Goal: Task Accomplishment & Management: Use online tool/utility

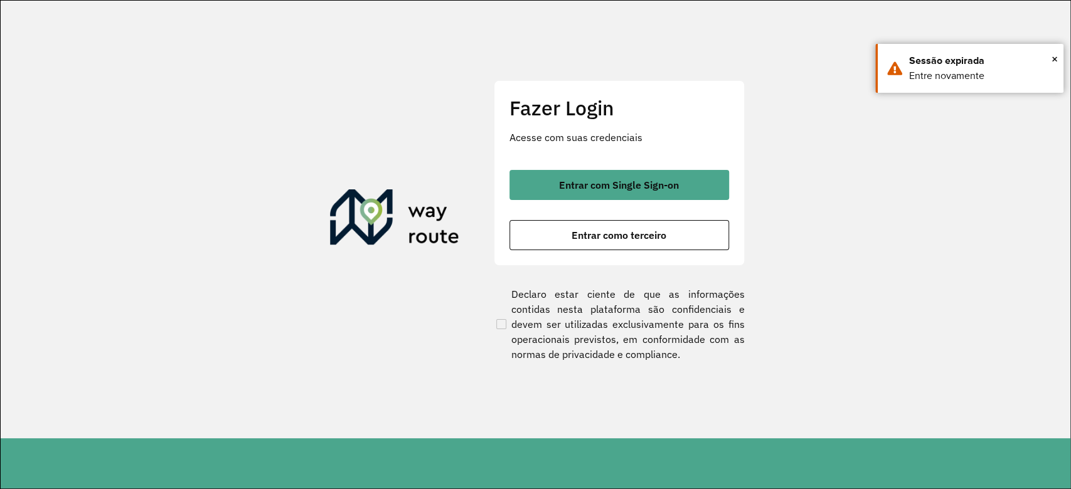
click at [546, 155] on div "Fazer Login Acesse com suas credenciais Entrar com Single Sign-on Entrar como t…" at bounding box center [619, 173] width 251 height 186
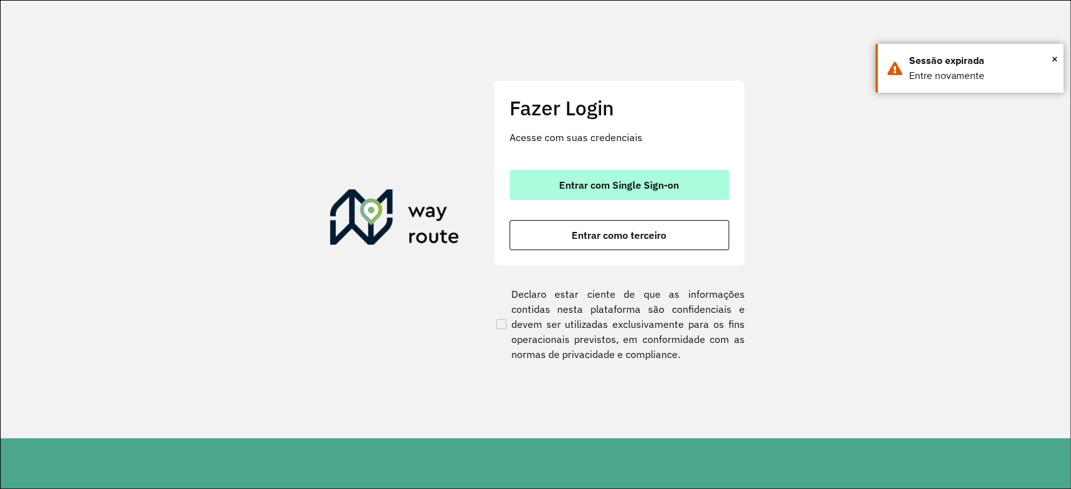
click at [562, 197] on button "Entrar com Single Sign-on" at bounding box center [619, 185] width 220 height 30
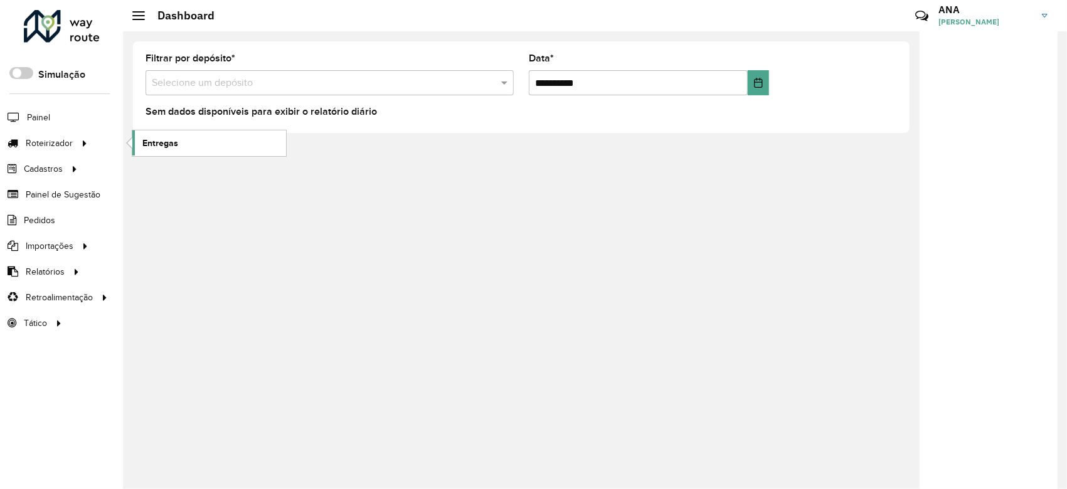
click at [173, 133] on link "Entregas" at bounding box center [209, 142] width 154 height 25
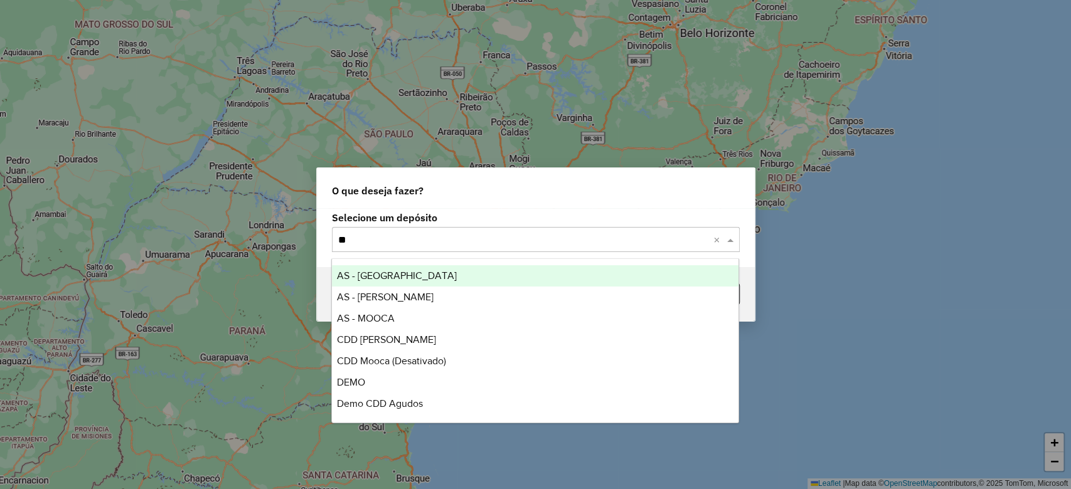
type input "***"
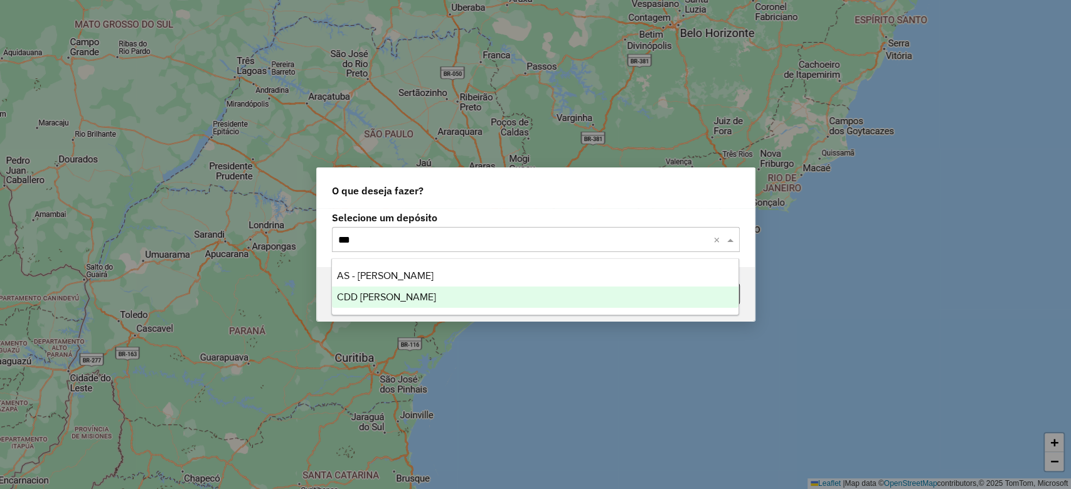
click at [430, 300] on div "CDD [PERSON_NAME]" at bounding box center [535, 297] width 406 height 21
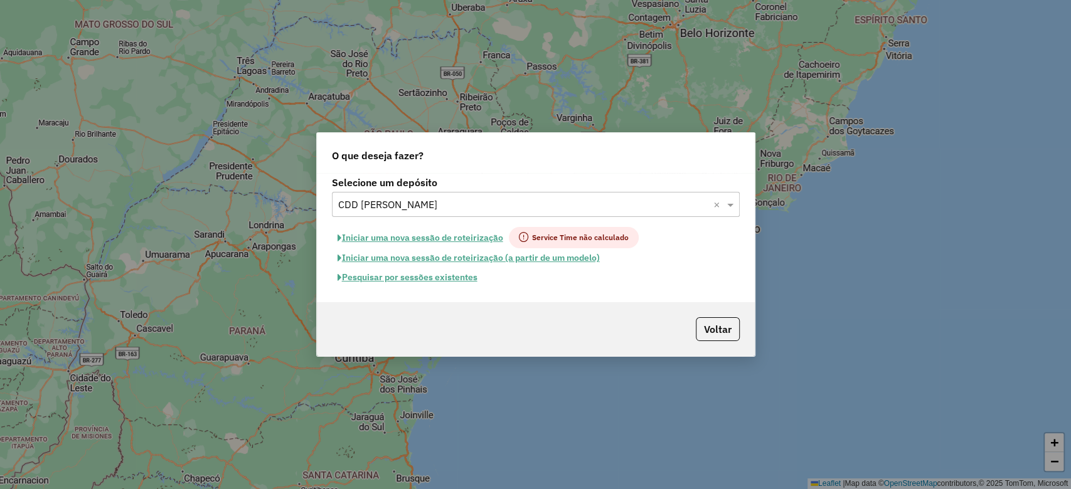
click at [414, 273] on button "Pesquisar por sessões existentes" at bounding box center [407, 277] width 151 height 19
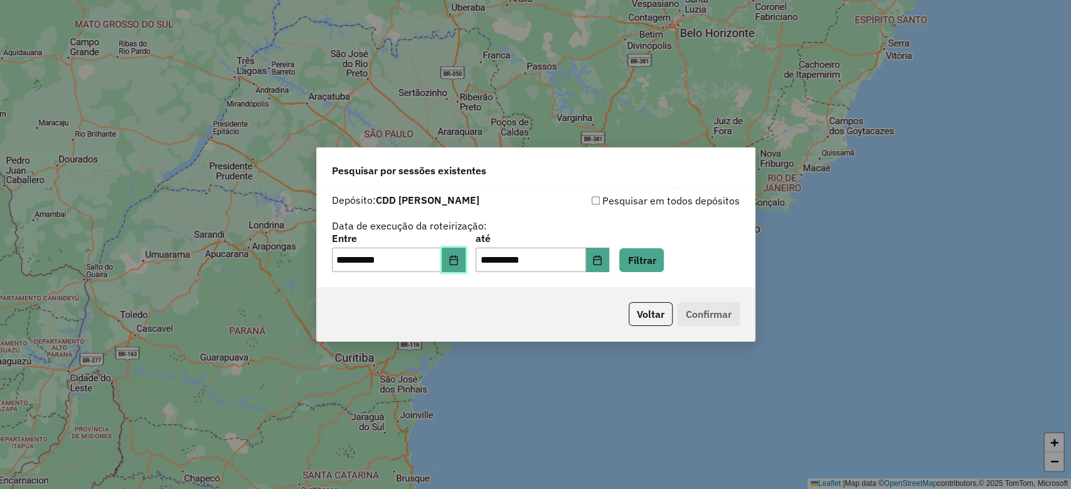
click at [457, 260] on icon "Choose Date" at bounding box center [453, 260] width 8 height 10
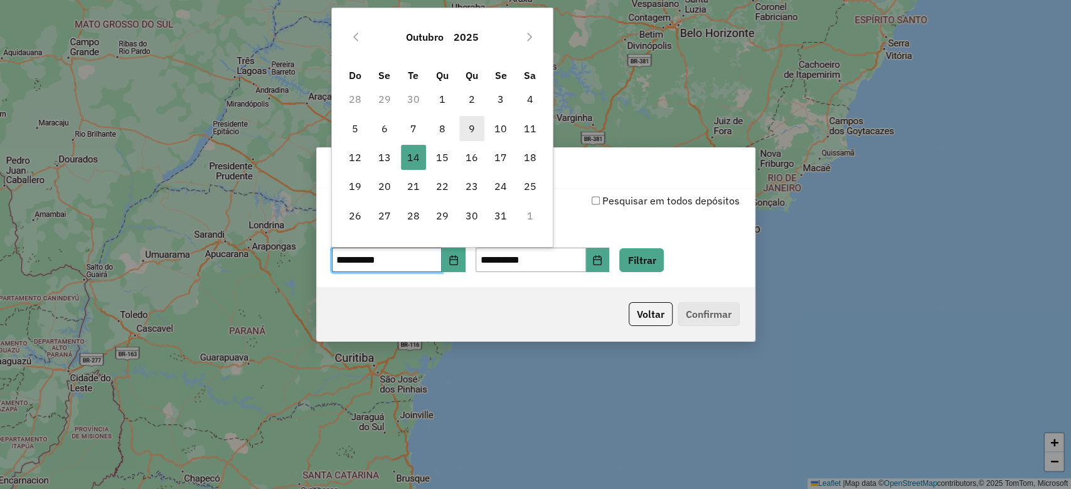
click at [462, 131] on span "9" at bounding box center [471, 128] width 25 height 25
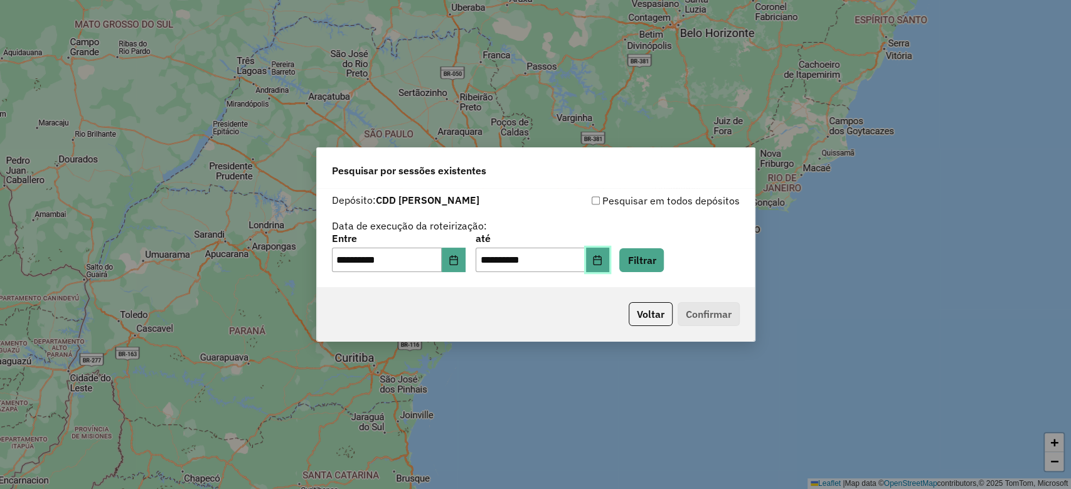
click at [602, 258] on icon "Choose Date" at bounding box center [597, 260] width 10 height 10
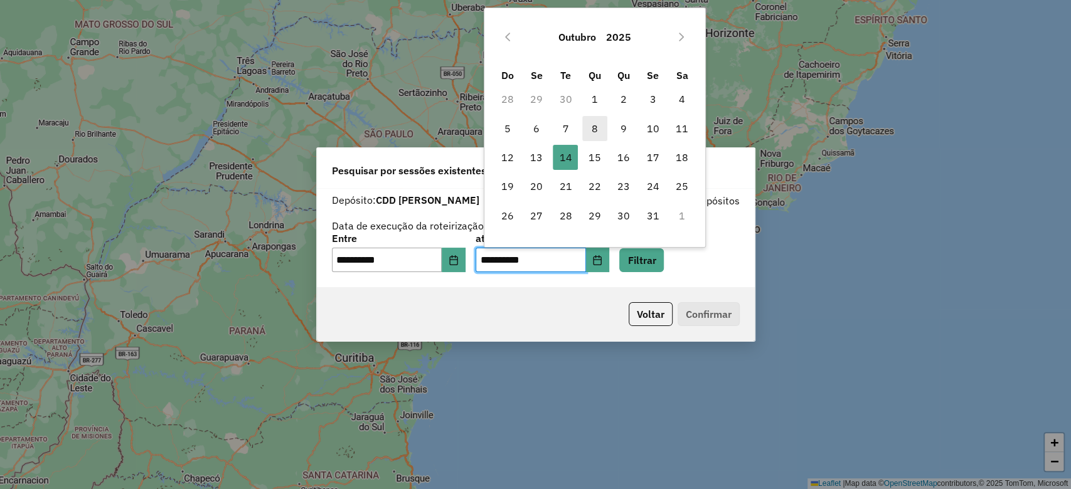
click at [595, 127] on span "8" at bounding box center [594, 128] width 25 height 25
type input "**********"
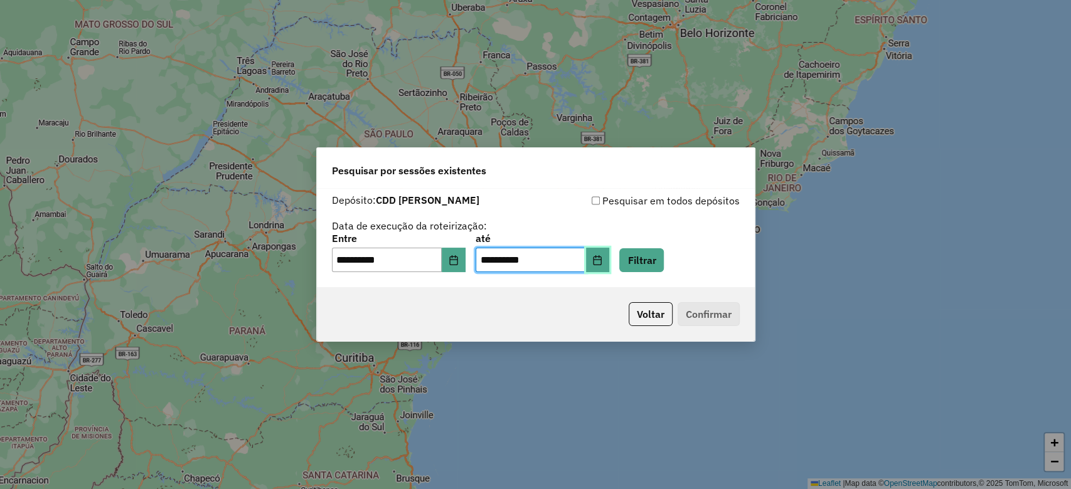
click at [602, 258] on icon "Choose Date" at bounding box center [597, 260] width 10 height 10
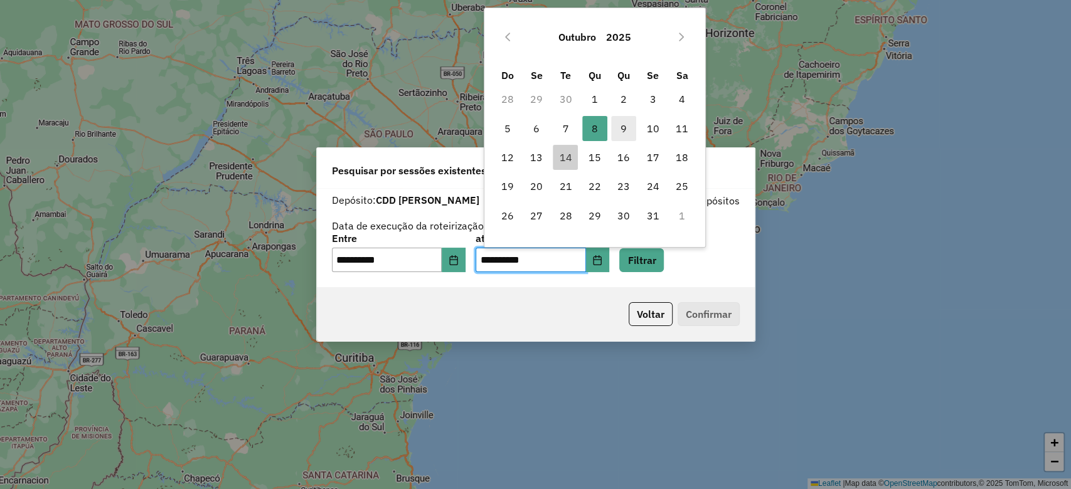
click at [628, 124] on span "9" at bounding box center [623, 128] width 25 height 25
type input "**********"
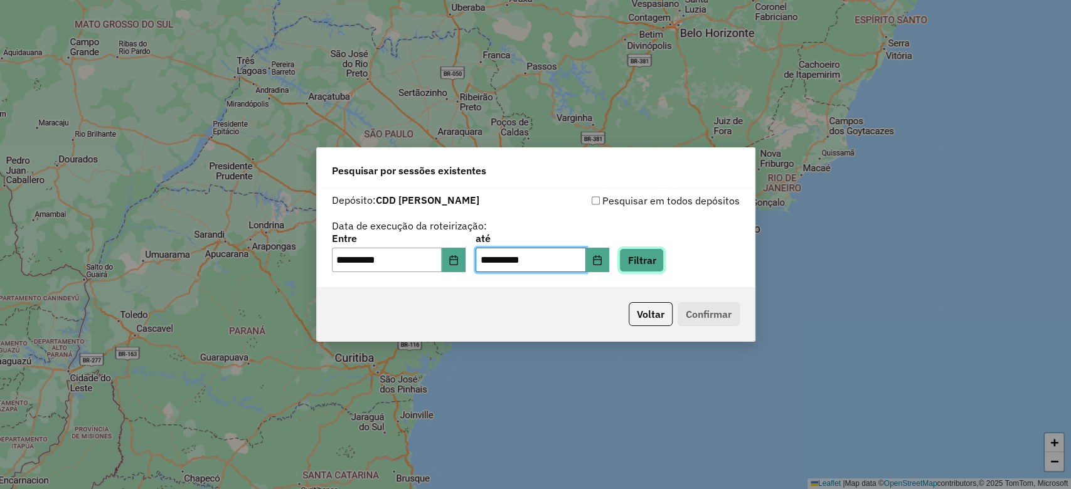
click at [660, 256] on button "Filtrar" at bounding box center [641, 260] width 45 height 24
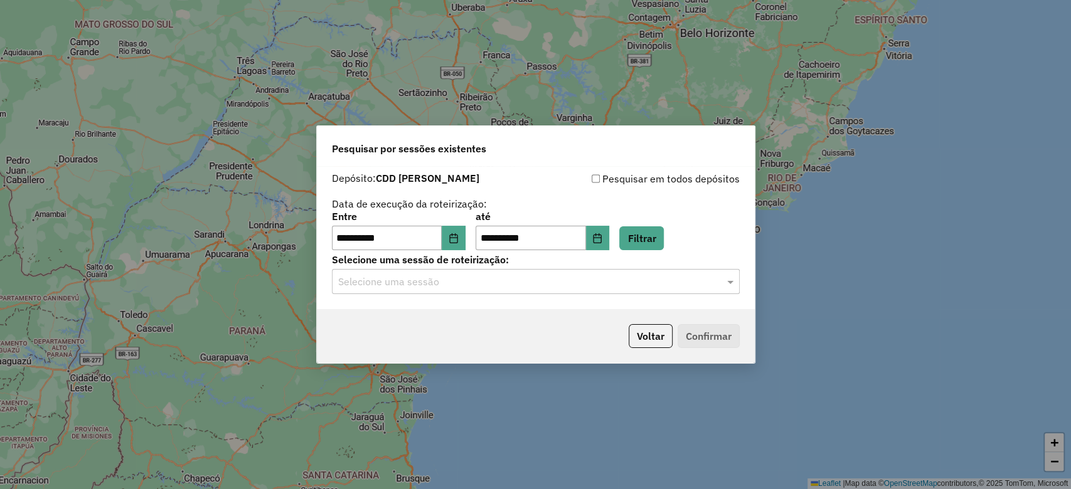
click at [645, 287] on input "text" at bounding box center [523, 282] width 370 height 15
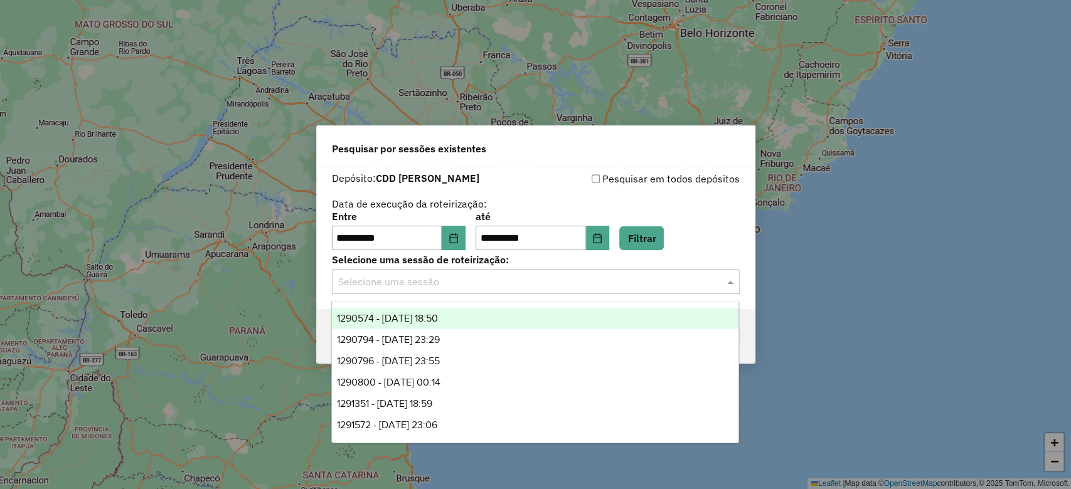
click at [465, 317] on div "1290574 - 08/10/2025 18:50" at bounding box center [535, 318] width 406 height 21
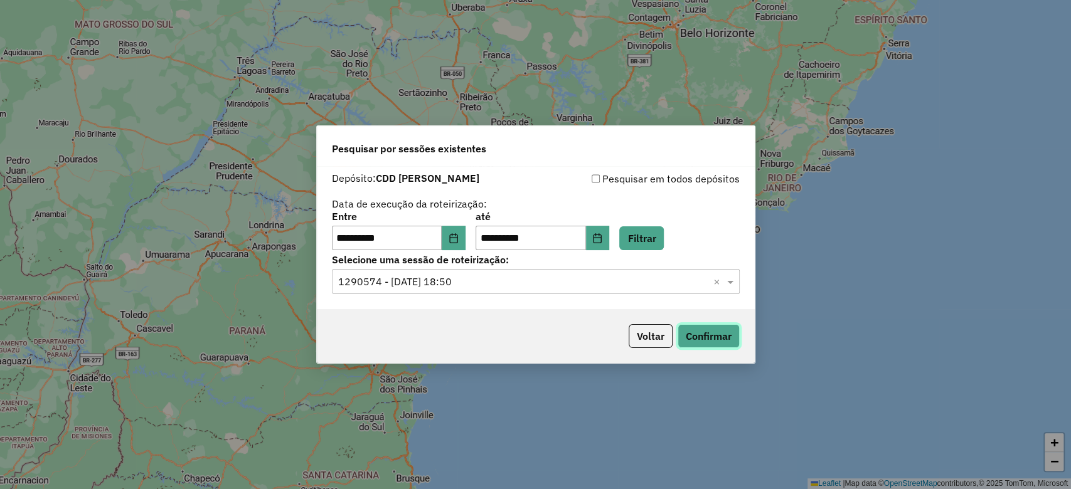
click at [723, 329] on button "Confirmar" at bounding box center [708, 336] width 62 height 24
click at [464, 243] on button "Choose Date" at bounding box center [454, 238] width 24 height 25
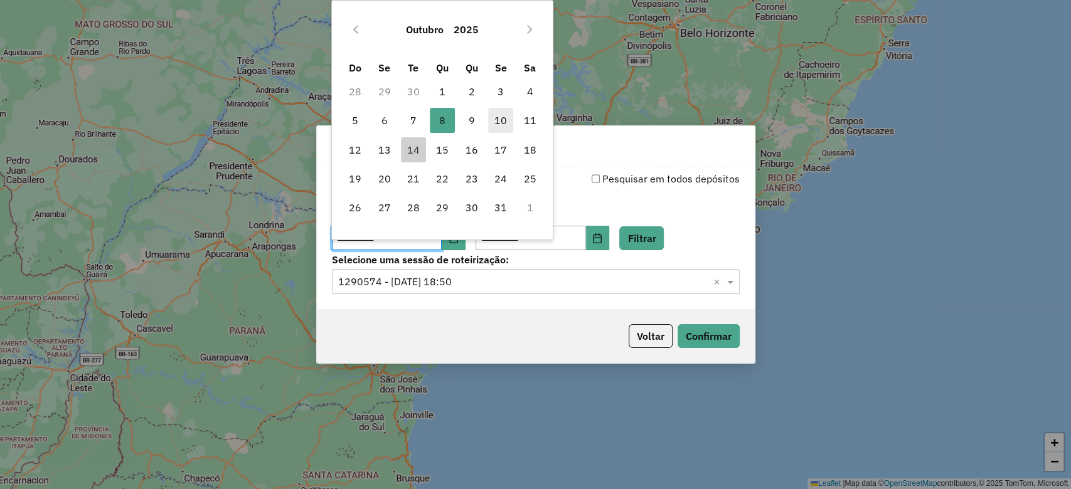
click at [497, 114] on span "10" at bounding box center [500, 120] width 25 height 25
type input "**********"
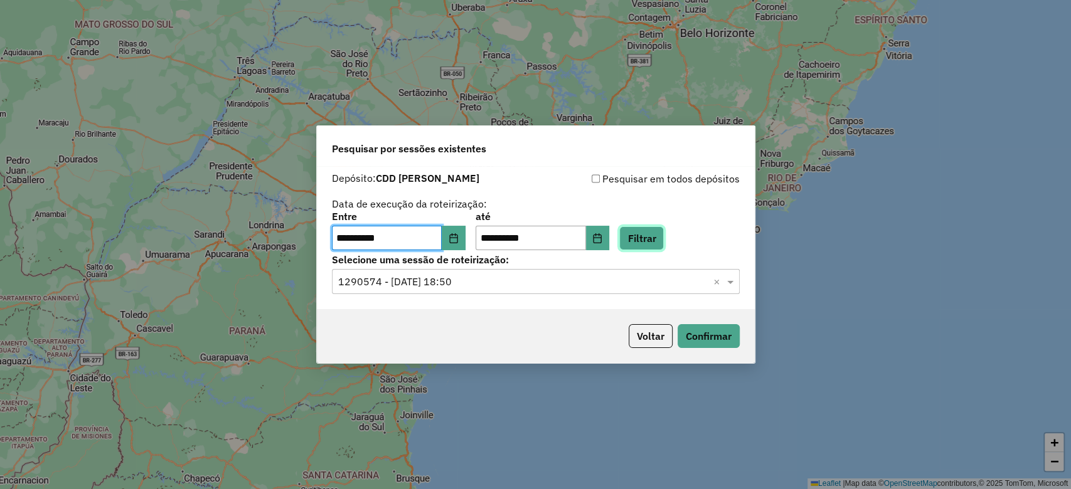
click at [650, 236] on button "Filtrar" at bounding box center [641, 238] width 45 height 24
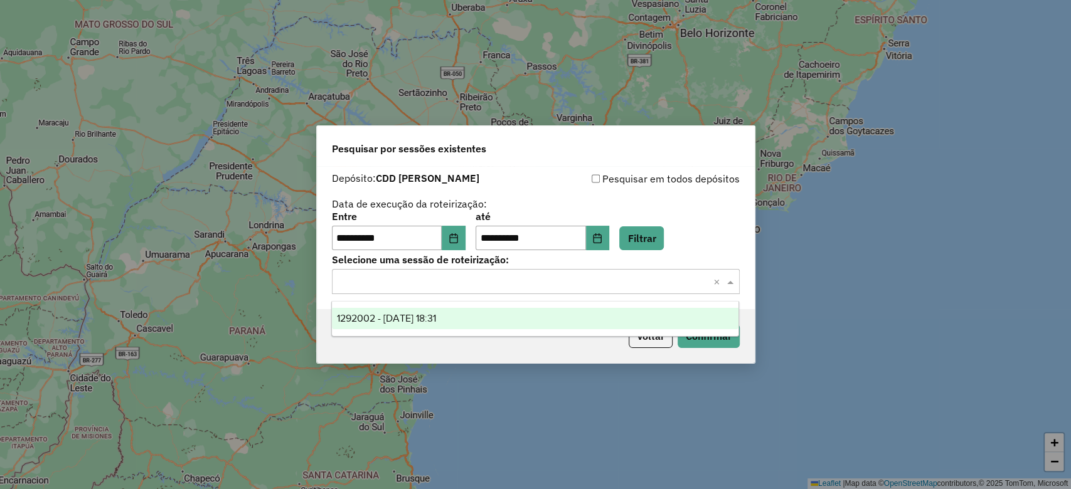
click at [460, 275] on input "text" at bounding box center [523, 282] width 370 height 15
click at [436, 316] on span "1292002 - 10/10/2025 18:31" at bounding box center [386, 318] width 99 height 11
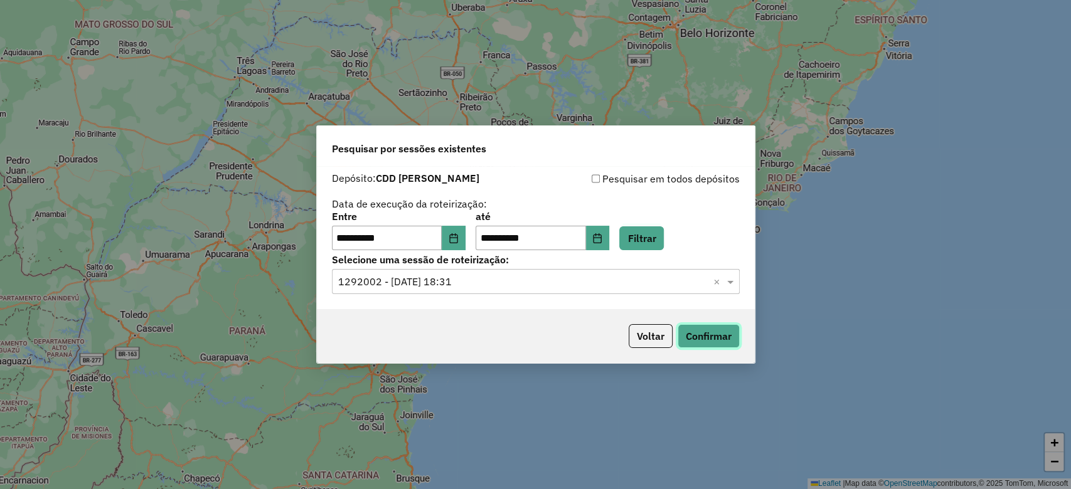
click at [723, 329] on button "Confirmar" at bounding box center [708, 336] width 62 height 24
click at [460, 232] on button "Choose Date" at bounding box center [454, 238] width 24 height 25
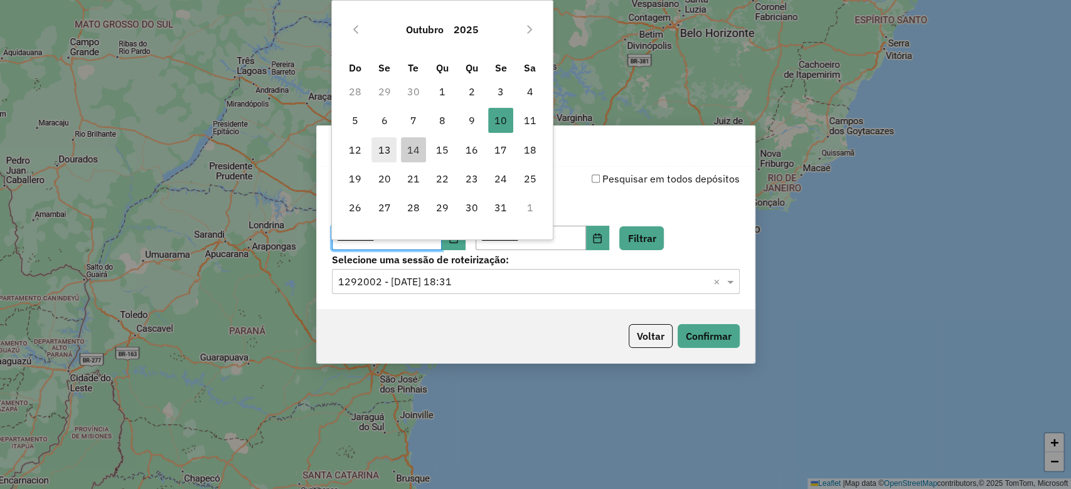
click at [388, 143] on span "13" at bounding box center [383, 149] width 25 height 25
type input "**********"
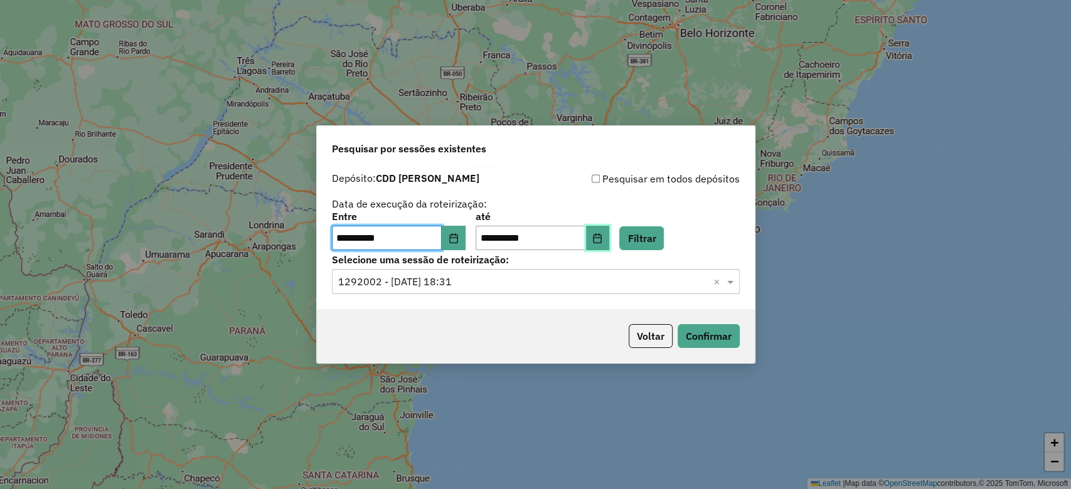
click at [610, 231] on button "Choose Date" at bounding box center [598, 238] width 24 height 25
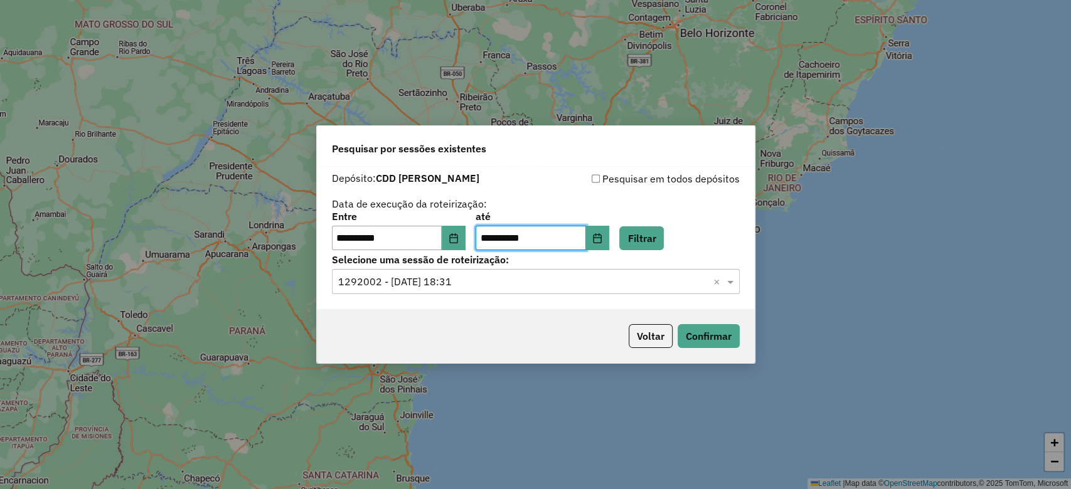
click at [642, 275] on input "text" at bounding box center [523, 282] width 370 height 15
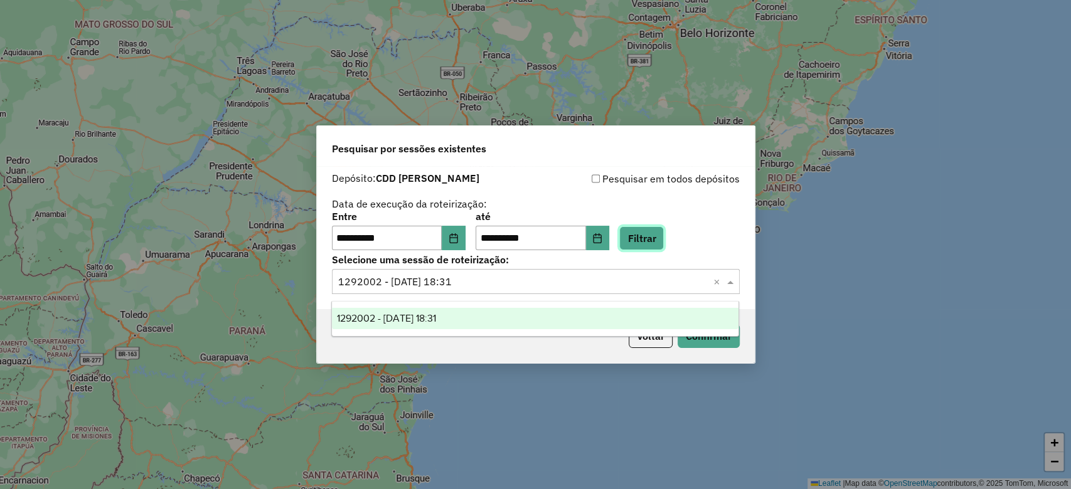
click at [647, 248] on button "Filtrar" at bounding box center [641, 238] width 45 height 24
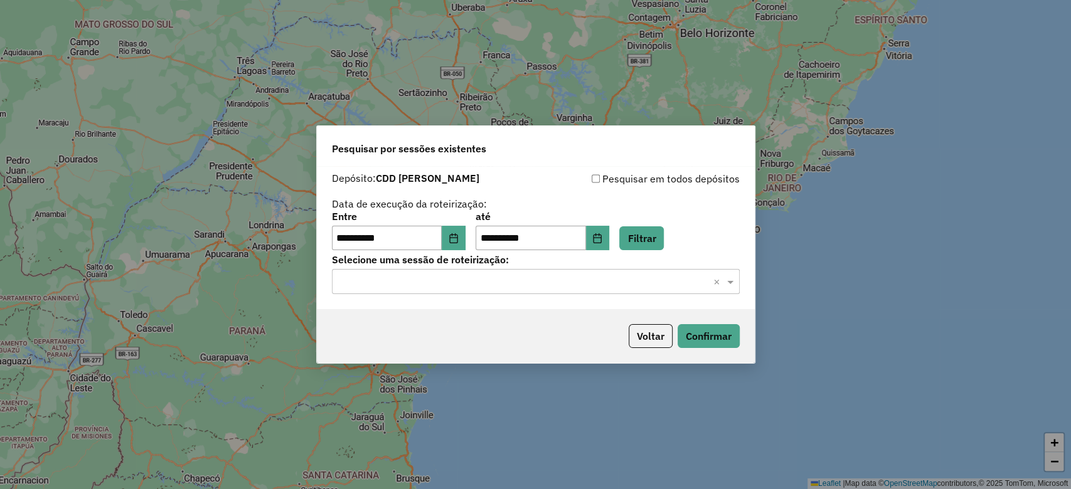
click at [566, 300] on div "**********" at bounding box center [536, 238] width 438 height 144
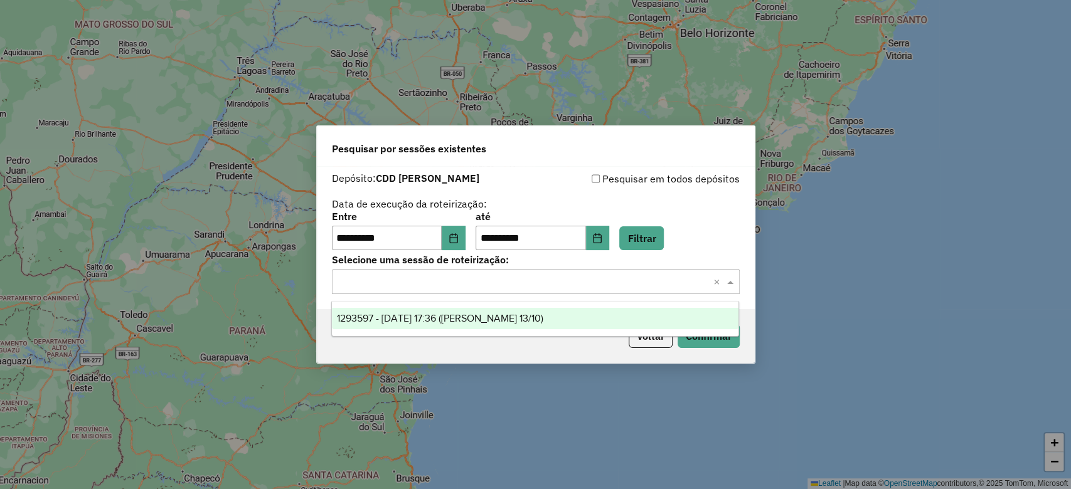
click at [566, 279] on input "text" at bounding box center [523, 282] width 370 height 15
click at [561, 315] on div "1293597 - 13/10/2025 17:36 (Mogi Mirim 13/10)" at bounding box center [535, 318] width 406 height 21
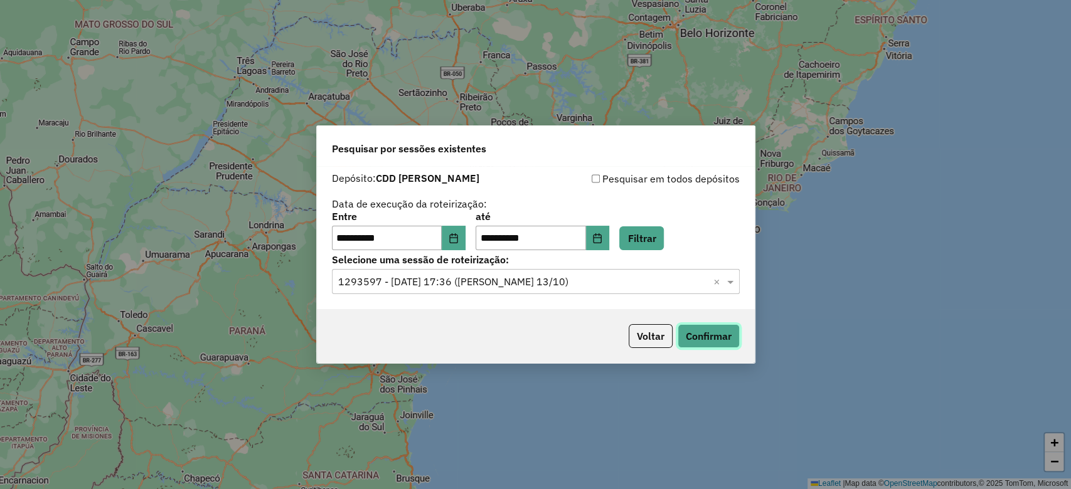
click at [690, 334] on button "Confirmar" at bounding box center [708, 336] width 62 height 24
click at [465, 238] on button "Choose Date" at bounding box center [454, 238] width 24 height 25
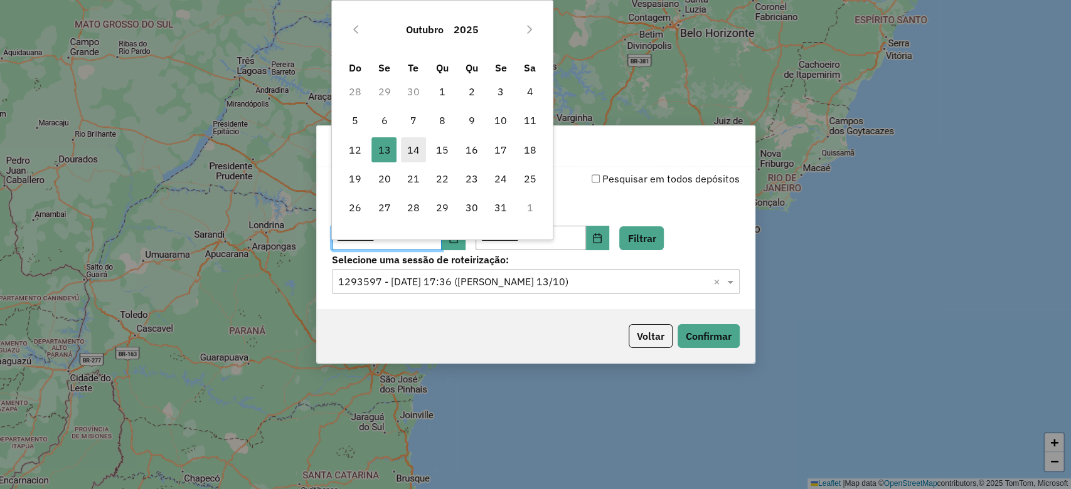
click at [412, 140] on span "14" at bounding box center [413, 149] width 25 height 25
type input "**********"
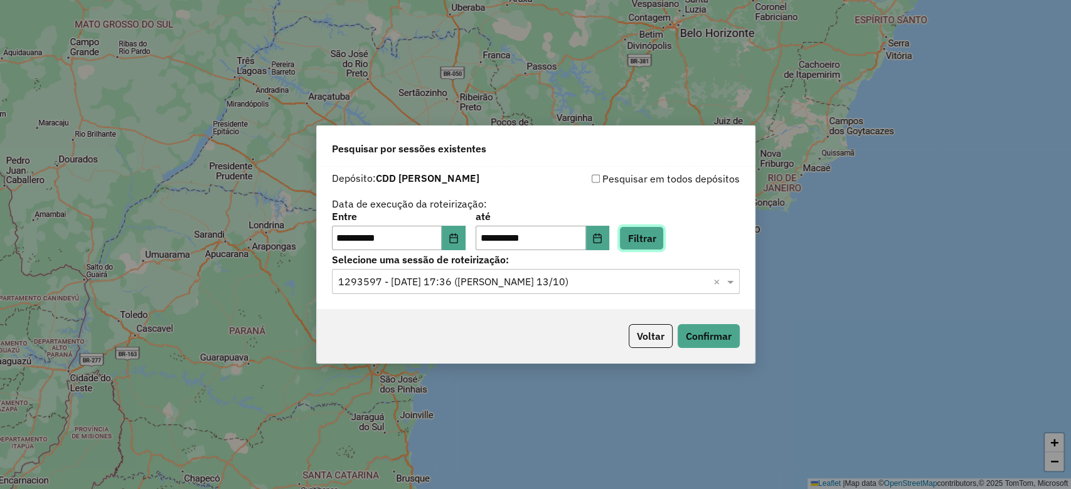
click at [653, 233] on button "Filtrar" at bounding box center [641, 238] width 45 height 24
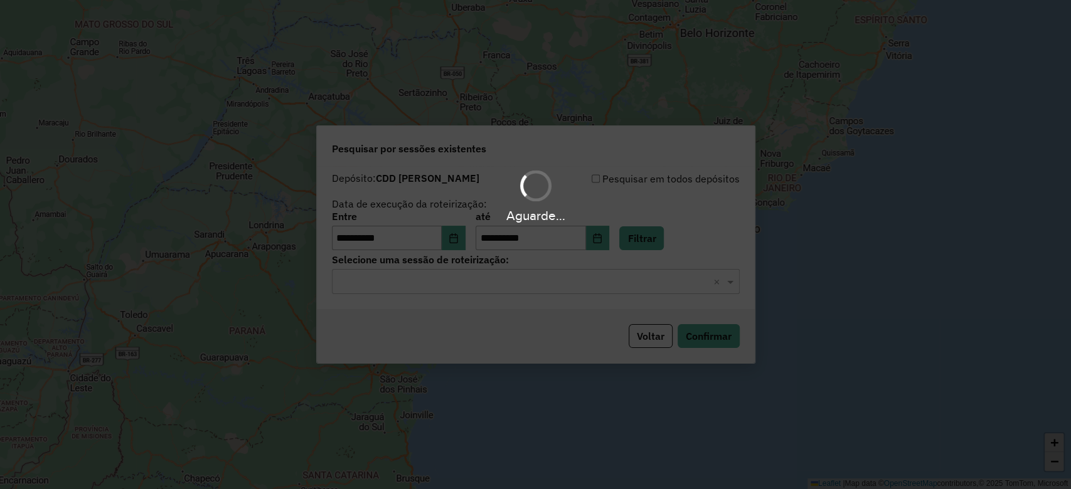
click at [499, 284] on div "Aguarde..." at bounding box center [535, 244] width 1071 height 489
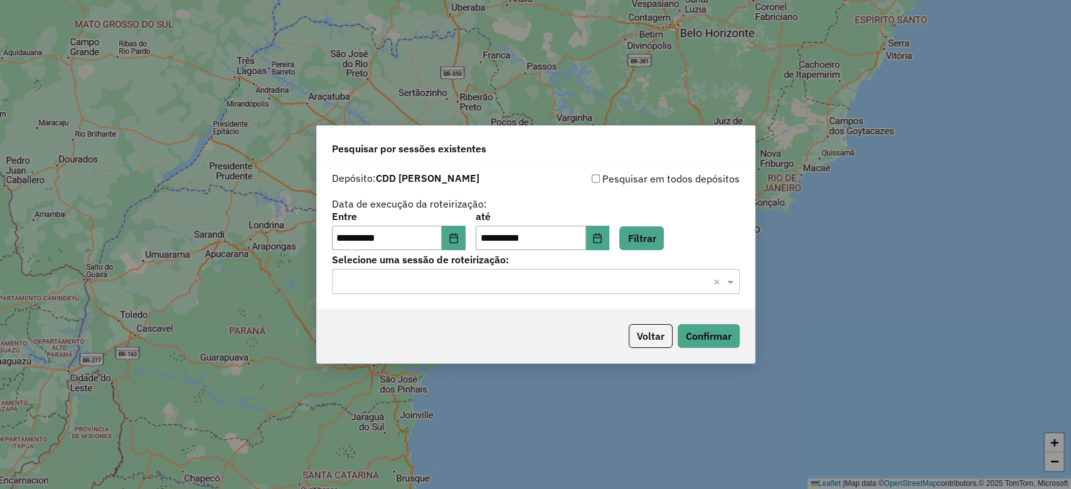
click at [499, 284] on input "text" at bounding box center [523, 282] width 370 height 15
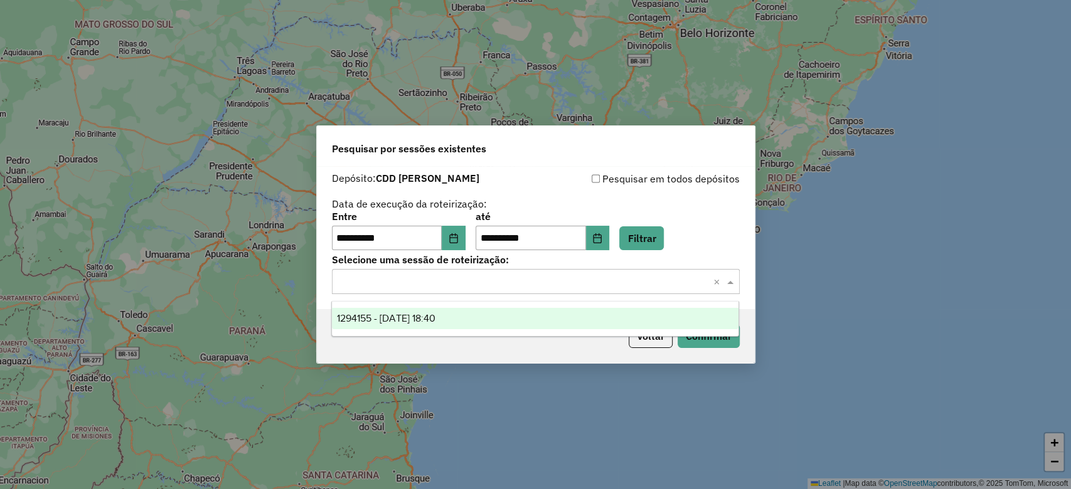
click at [499, 322] on div "1294155 - 14/10/2025 18:40" at bounding box center [535, 318] width 406 height 21
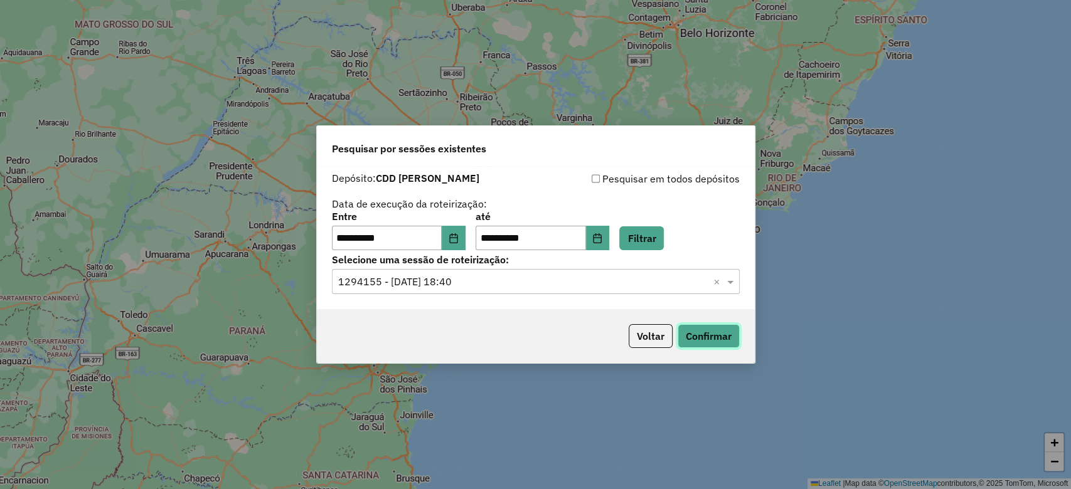
click at [711, 328] on button "Confirmar" at bounding box center [708, 336] width 62 height 24
click at [465, 225] on div "**********" at bounding box center [399, 231] width 134 height 39
click at [464, 228] on button "Choose Date" at bounding box center [454, 238] width 24 height 25
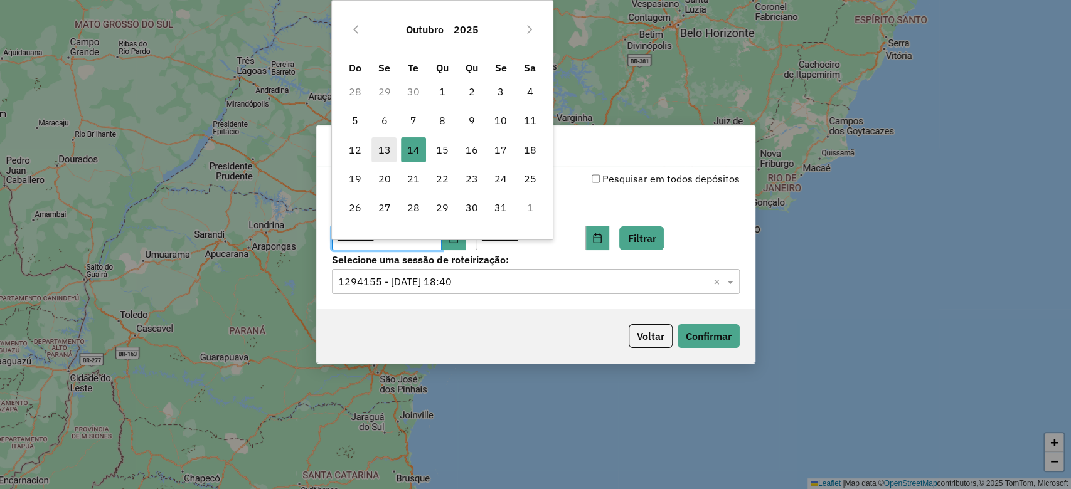
click at [384, 147] on span "13" at bounding box center [383, 149] width 25 height 25
type input "**********"
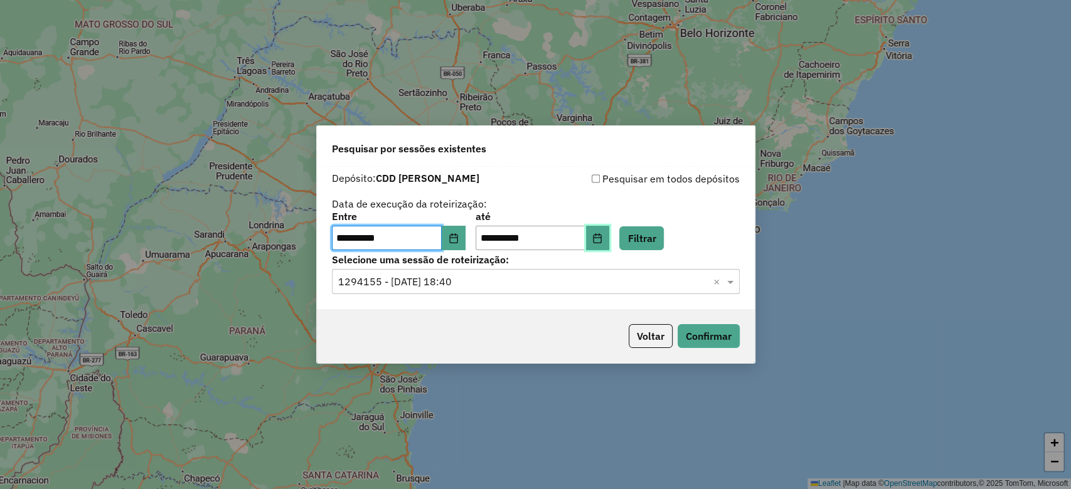
click at [602, 233] on icon "Choose Date" at bounding box center [597, 238] width 8 height 10
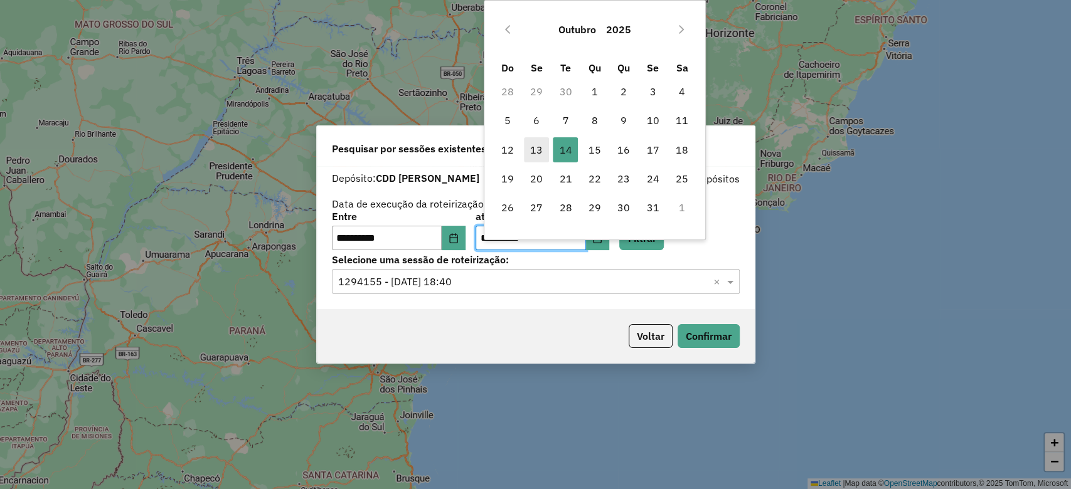
click at [532, 149] on span "13" at bounding box center [536, 149] width 25 height 25
type input "**********"
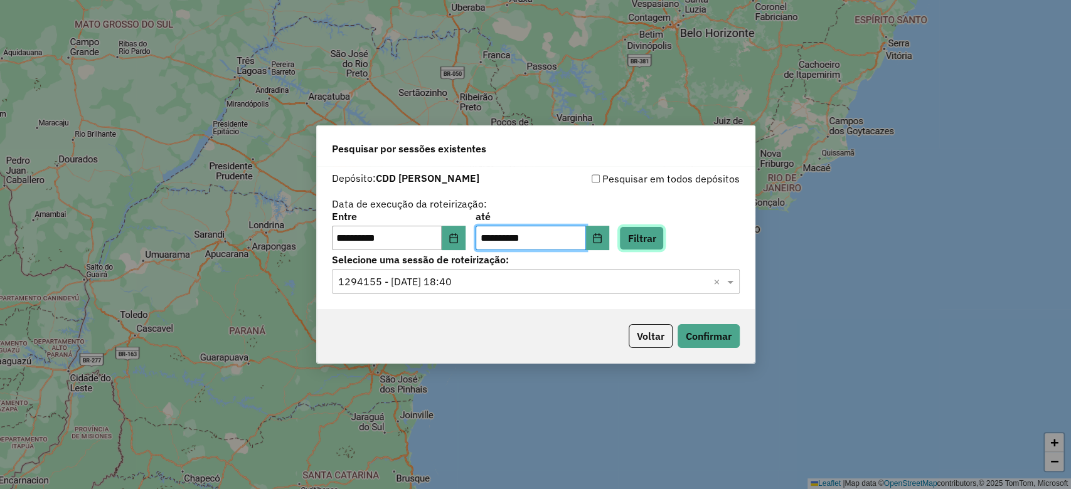
click at [664, 244] on button "Filtrar" at bounding box center [641, 238] width 45 height 24
click at [543, 286] on input "text" at bounding box center [523, 282] width 370 height 15
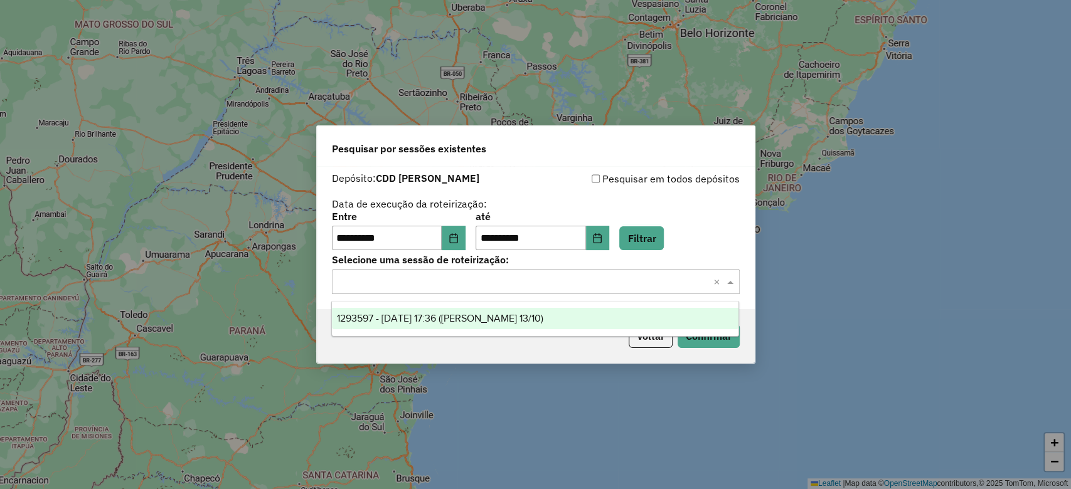
click at [522, 314] on span "1293597 - 13/10/2025 17:36 (Mogi Mirim 13/10)" at bounding box center [440, 318] width 206 height 11
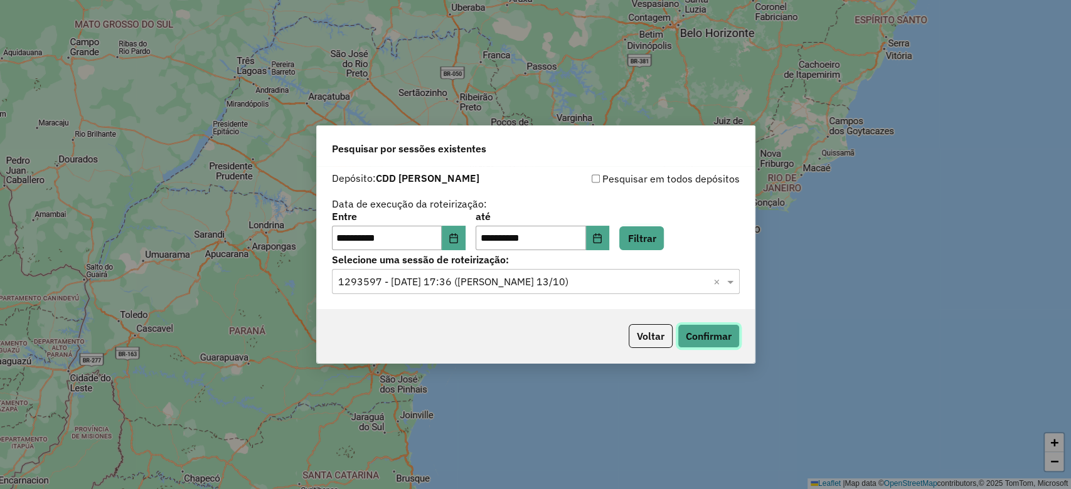
click at [706, 336] on button "Confirmar" at bounding box center [708, 336] width 62 height 24
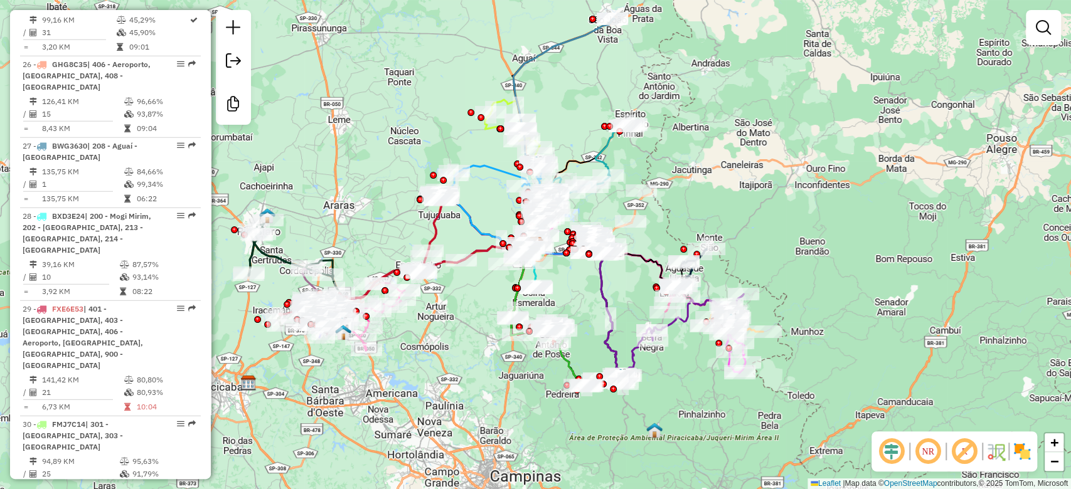
scroll to position [2342, 0]
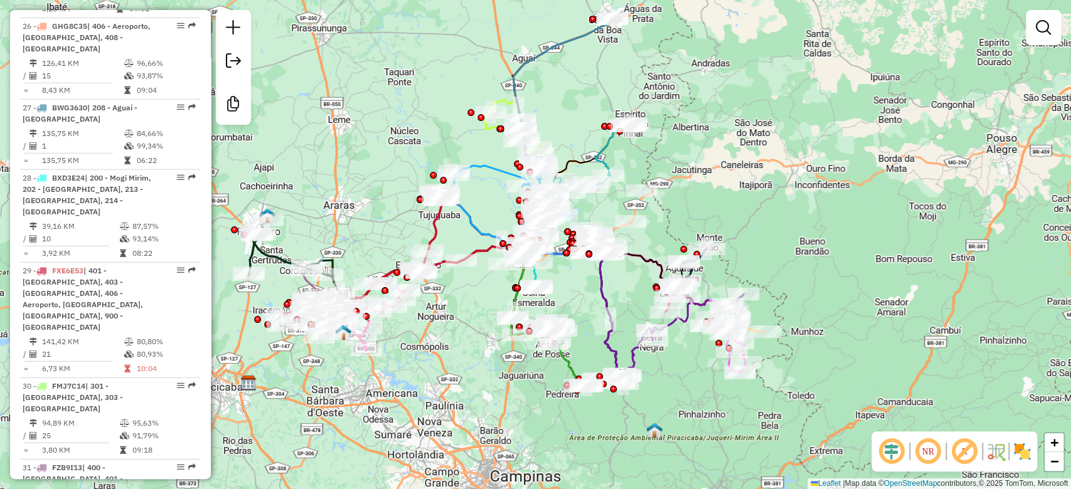
click at [115, 295] on div "29 - FXE6E53 | 401 - Nossa Senhora das Dores, 403 - Limeira, 406 - Aeroporto, 4…" at bounding box center [89, 299] width 133 height 68
select select "**********"
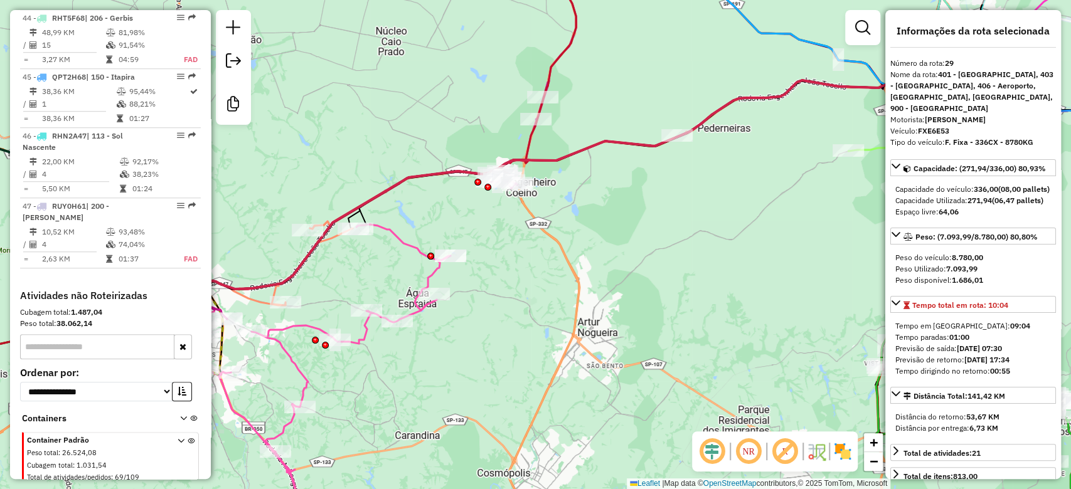
scroll to position [3888, 0]
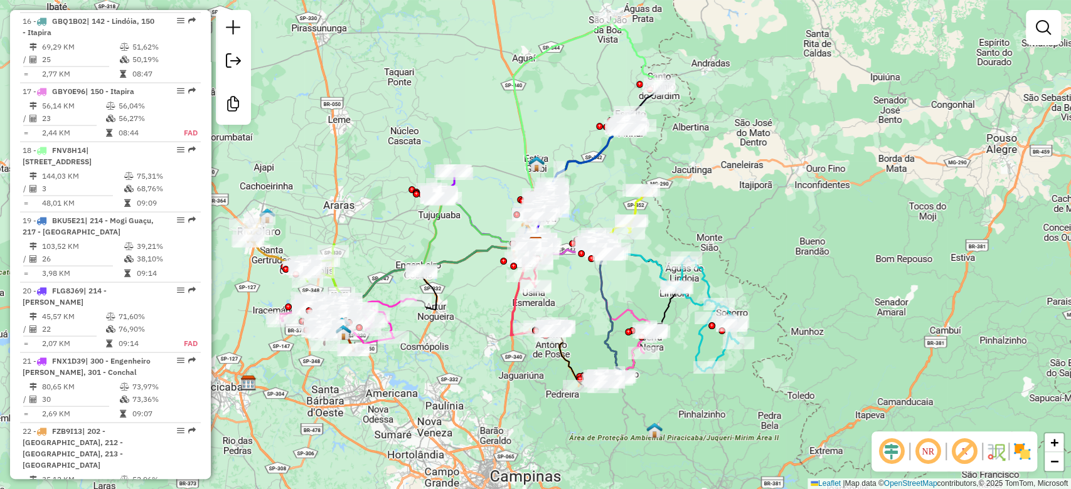
scroll to position [1536, 0]
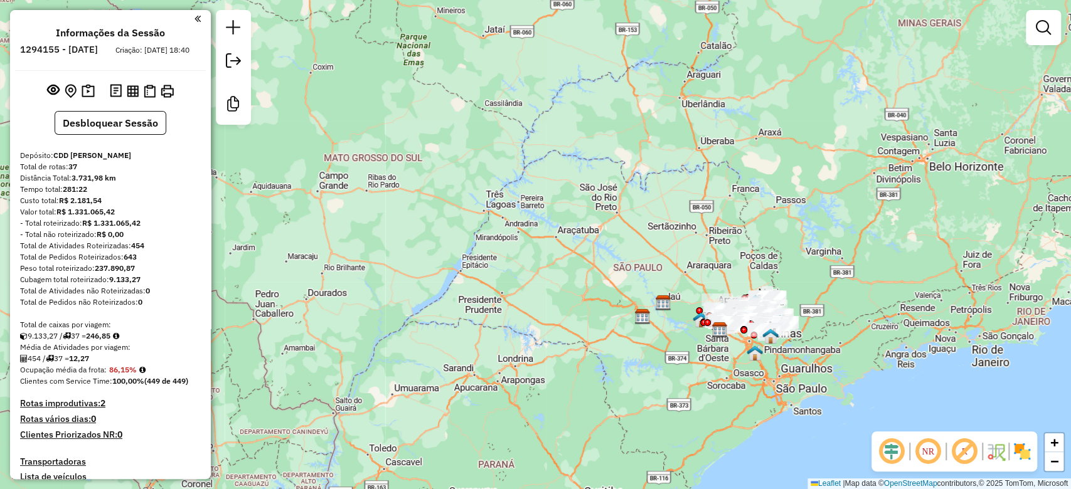
drag, startPoint x: 854, startPoint y: 358, endPoint x: 708, endPoint y: 329, distance: 149.6
click at [710, 329] on div "Janela de atendimento Grade de atendimento Capacidade Transportadoras Veículos …" at bounding box center [535, 244] width 1071 height 489
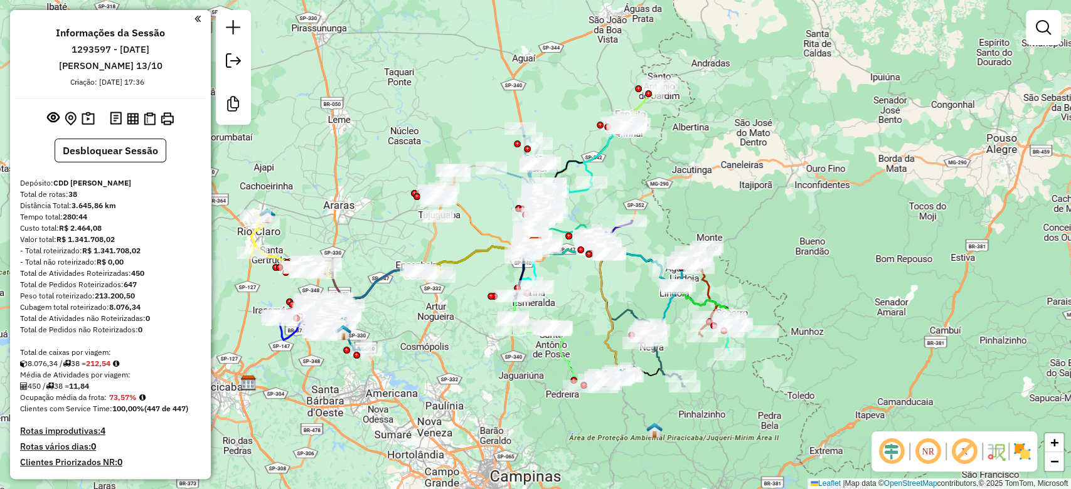
scroll to position [1388, 0]
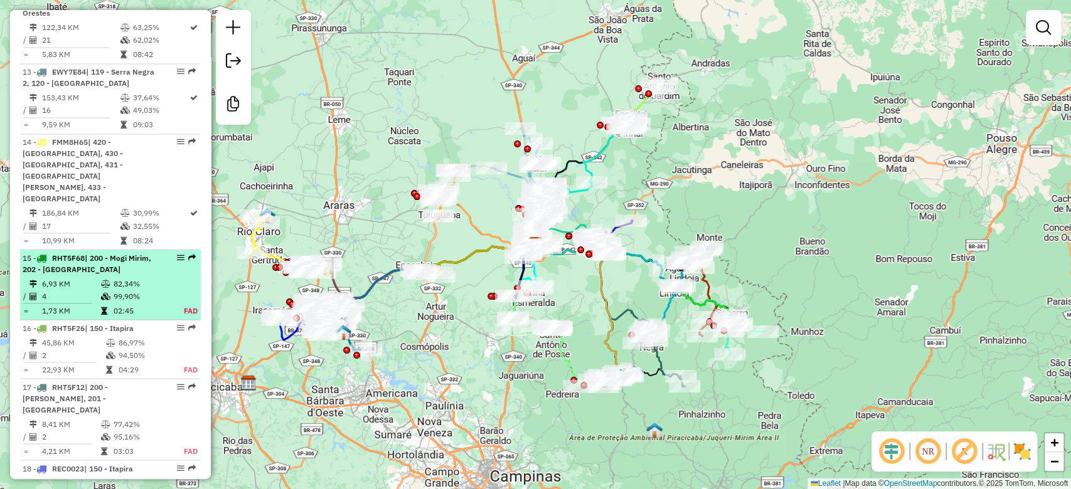
click at [124, 277] on td "82,34%" at bounding box center [140, 283] width 55 height 13
select select "**********"
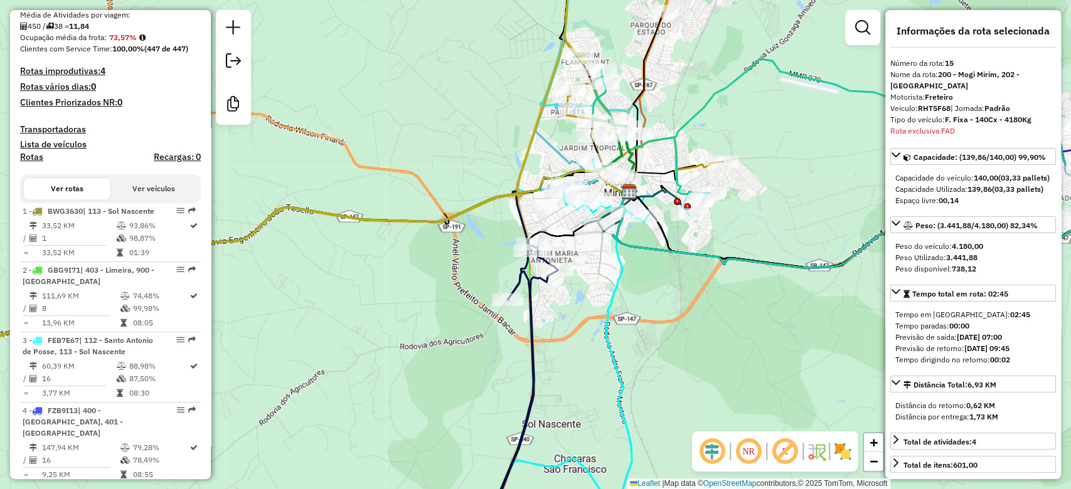
scroll to position [0, 0]
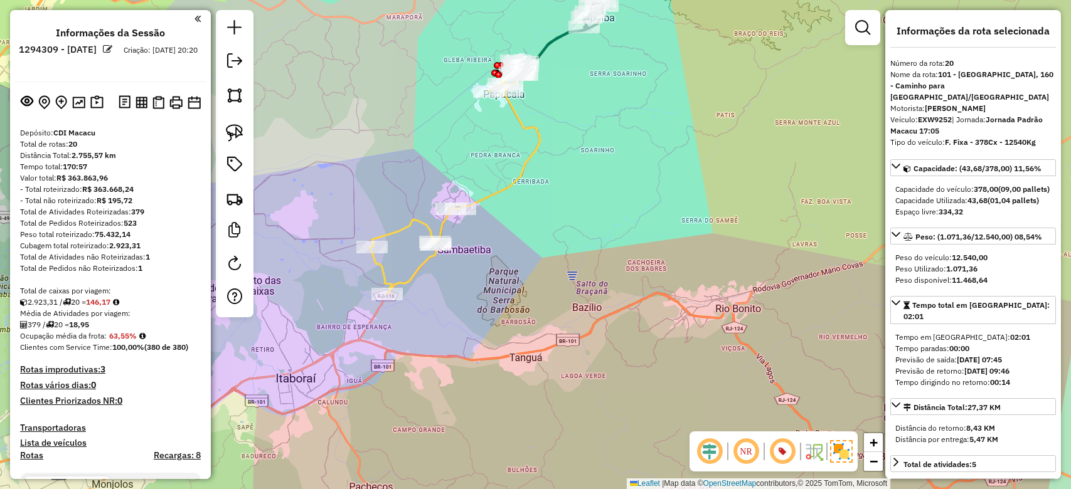
select select "**********"
